Goal: Ask a question: Seek information or help from site administrators or community

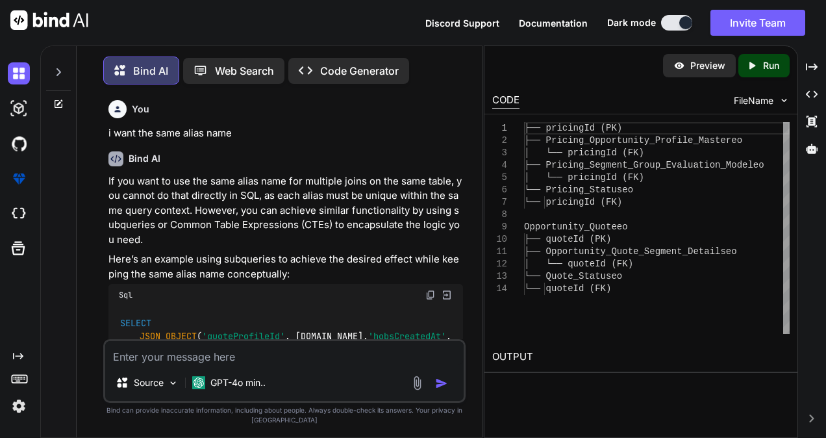
scroll to position [5428, 0]
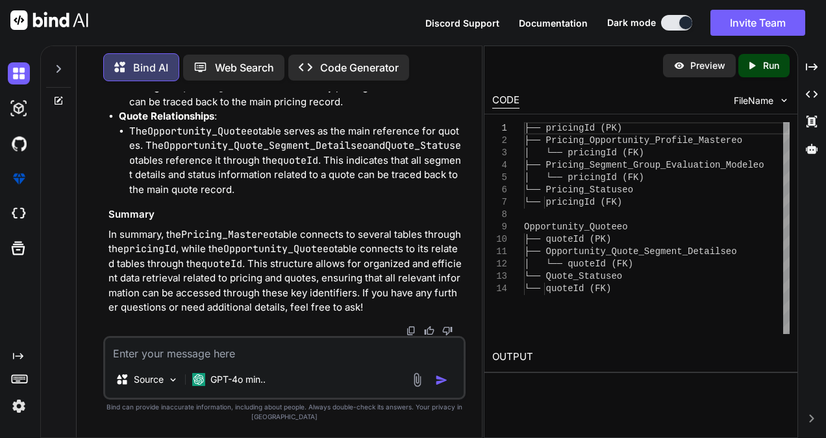
click at [54, 100] on icon at bounding box center [58, 101] width 10 height 10
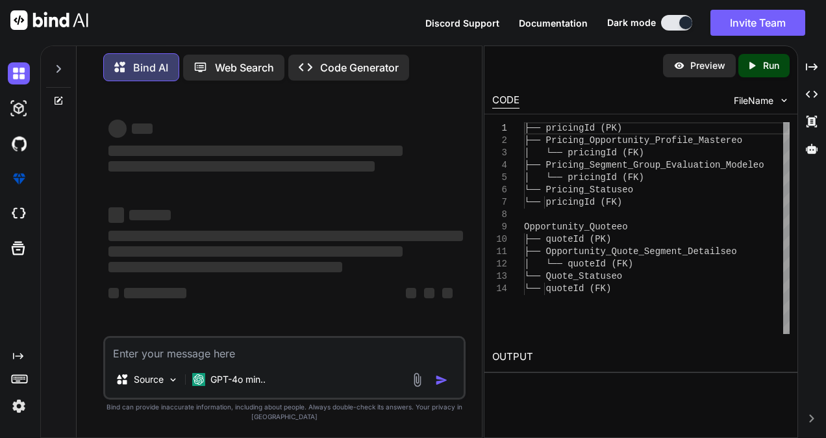
type textarea "x"
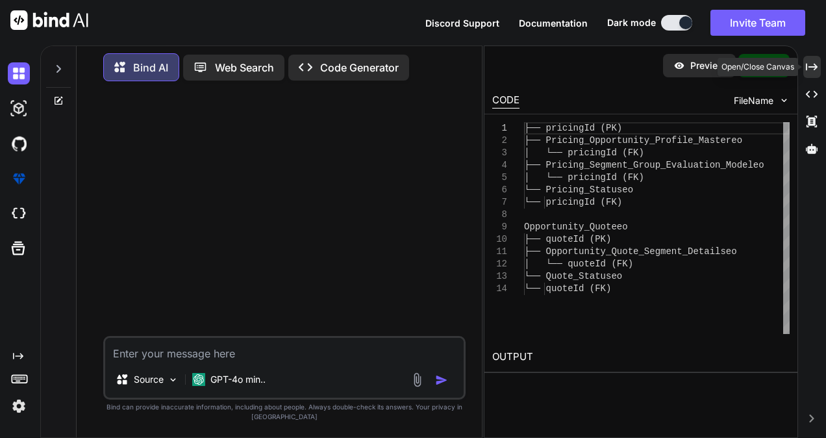
click at [806, 60] on div "Created with Pixso." at bounding box center [813, 67] width 18 height 22
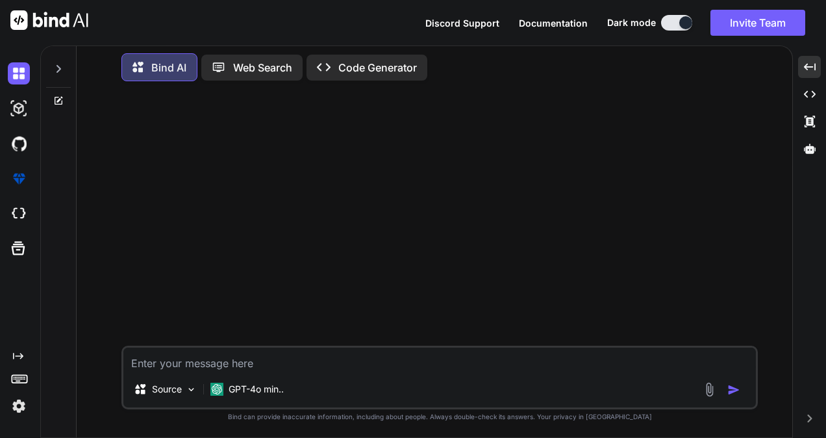
click at [355, 356] on textarea at bounding box center [439, 359] width 633 height 23
paste textarea "static def roundedBlueHeader(String leftText, String rightText = null, Font fon…"
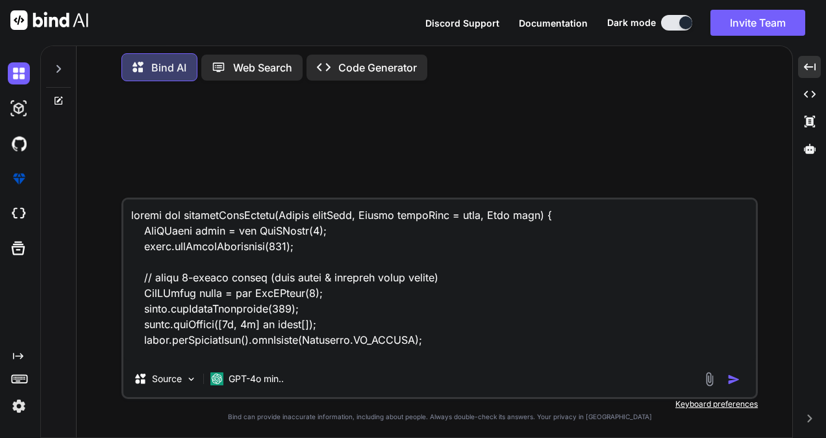
scroll to position [453, 0]
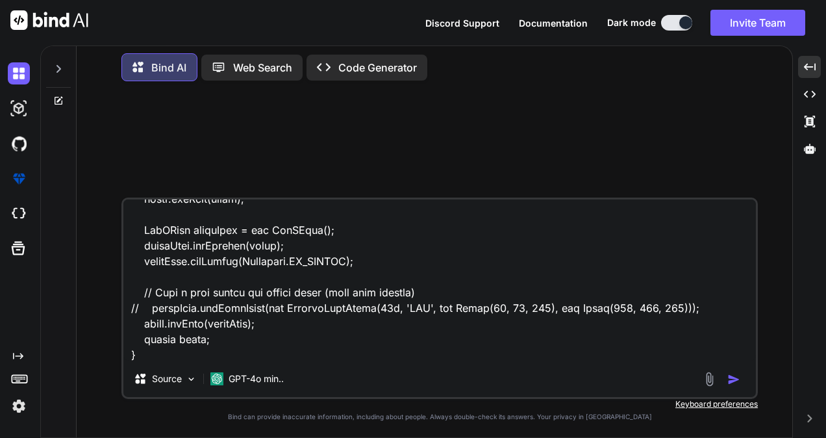
click at [316, 354] on textarea at bounding box center [439, 279] width 633 height 161
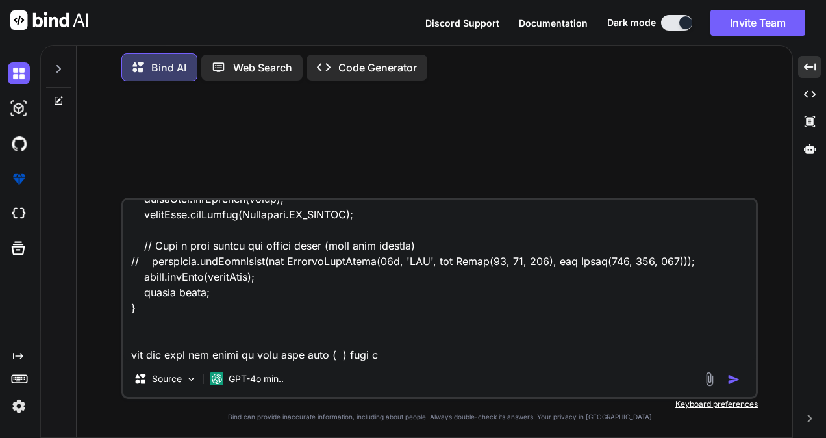
type textarea "static def roundedBlueHeader(String leftText, String rightText = null, Font fon…"
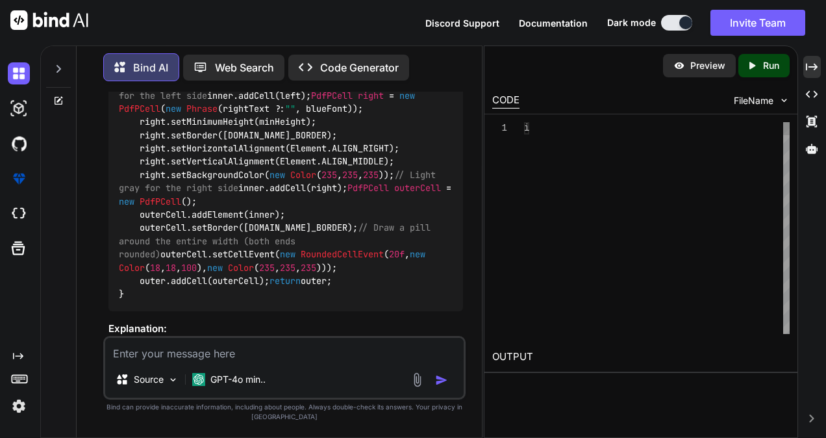
scroll to position [1610, 0]
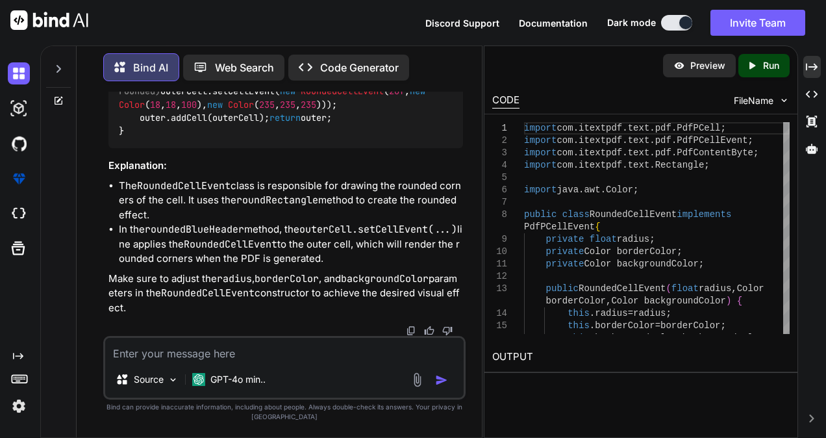
click at [249, 351] on textarea at bounding box center [284, 349] width 359 height 23
type textarea "give the code in groovy"
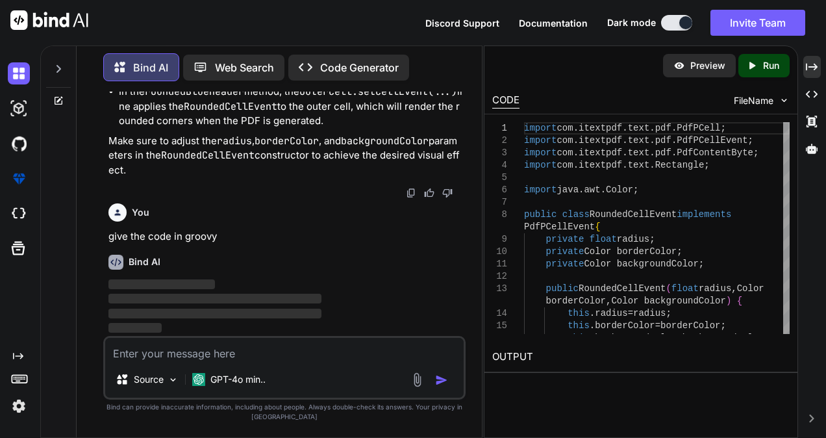
scroll to position [1850, 0]
click at [826, 60] on html "Discord Support Documentation Dark mode Invite Team Created with Pixso. Created…" at bounding box center [413, 219] width 826 height 438
click at [823, 62] on div "Bind AI Web Search Created with Pixso. Code Generator You Bind AI To create a r…" at bounding box center [433, 241] width 786 height 392
click at [812, 69] on icon "Created with Pixso." at bounding box center [812, 67] width 12 height 12
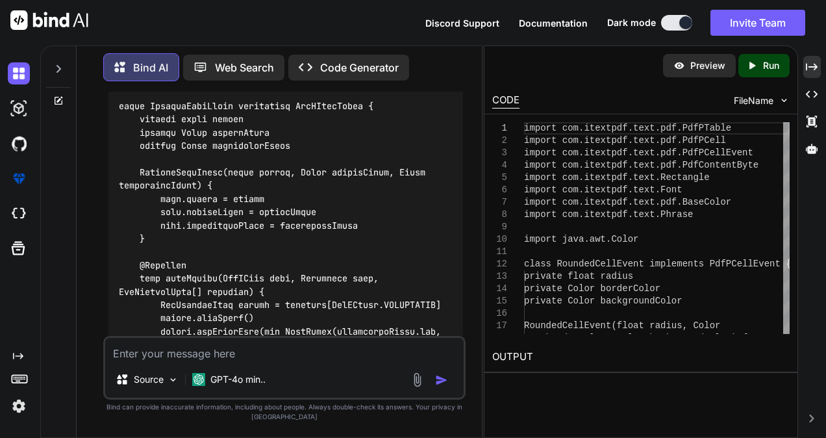
scroll to position [1938, 0]
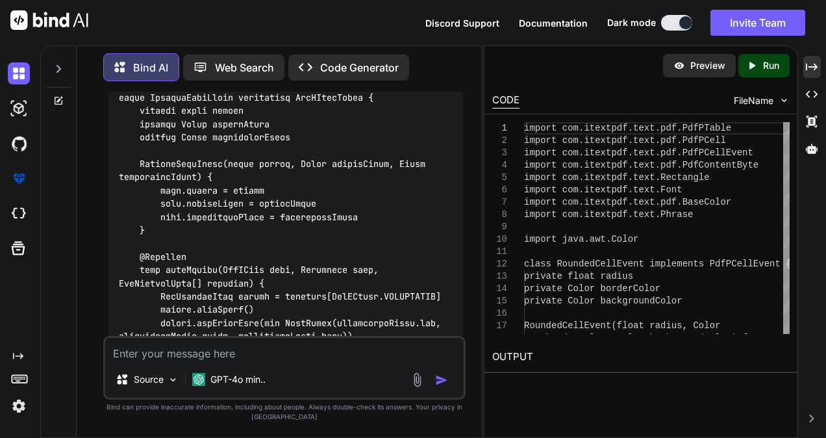
click at [281, 356] on textarea at bounding box center [284, 349] width 359 height 23
type textarea "i"
type textarea "can i add the css"
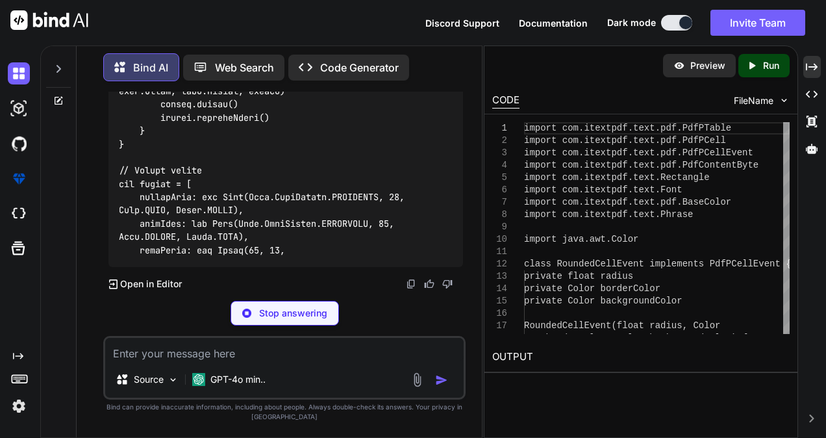
scroll to position [4009, 0]
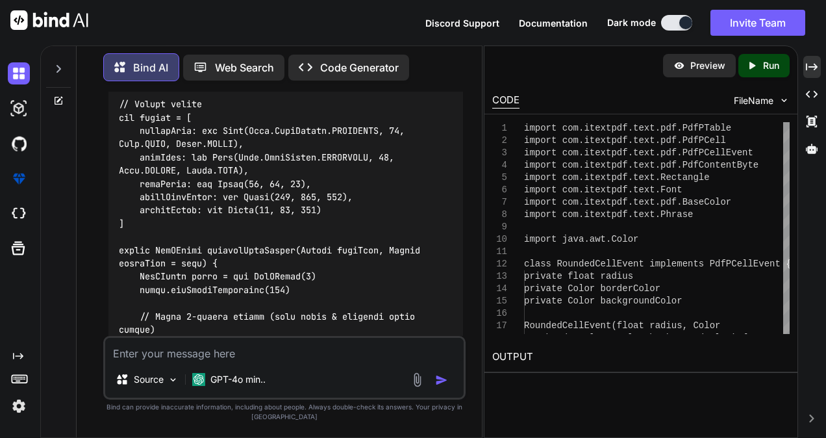
click at [525, 398] on div "Preview Created with Pixso. Run CODE FileName 1 2 3 4 5 6 7 8 9 10 11 12 13 14 …" at bounding box center [641, 241] width 314 height 392
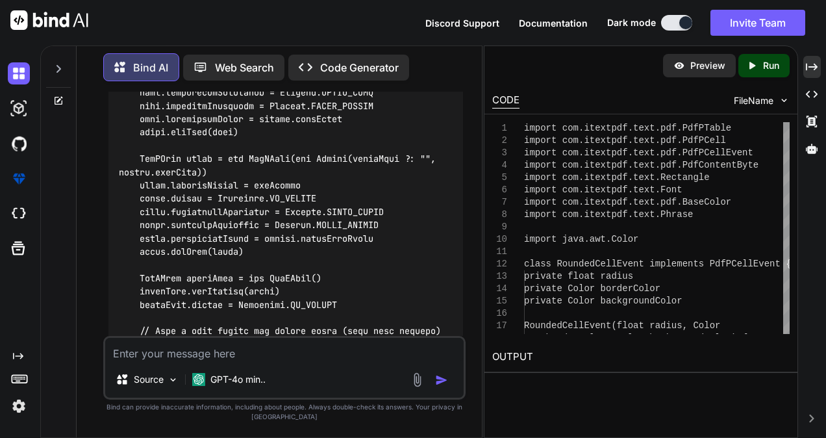
scroll to position [4464, 0]
